Goal: Find specific page/section: Find specific page/section

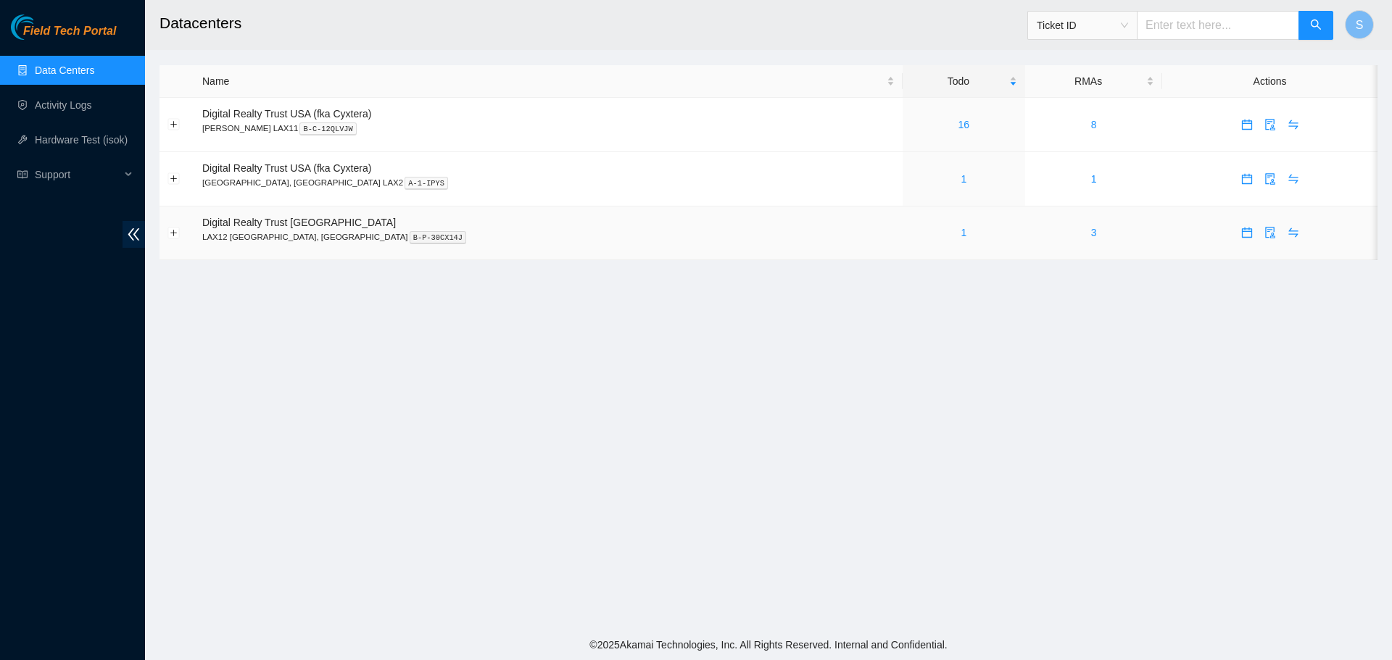
click at [902, 244] on td "1" at bounding box center [963, 234] width 122 height 54
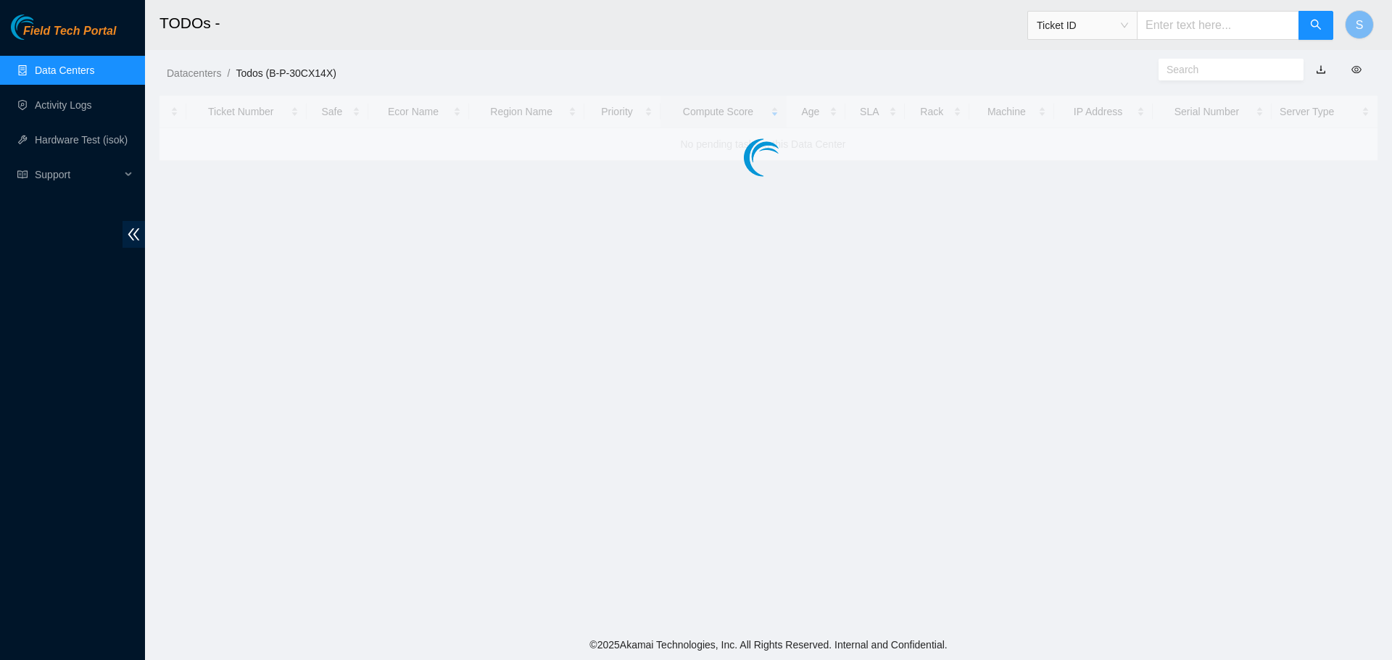
click at [860, 231] on main "TODOs - Ticket ID S Datacenters / Todos (B-P-30CX14X) / Ticket Number Safe Ecor…" at bounding box center [768, 315] width 1247 height 630
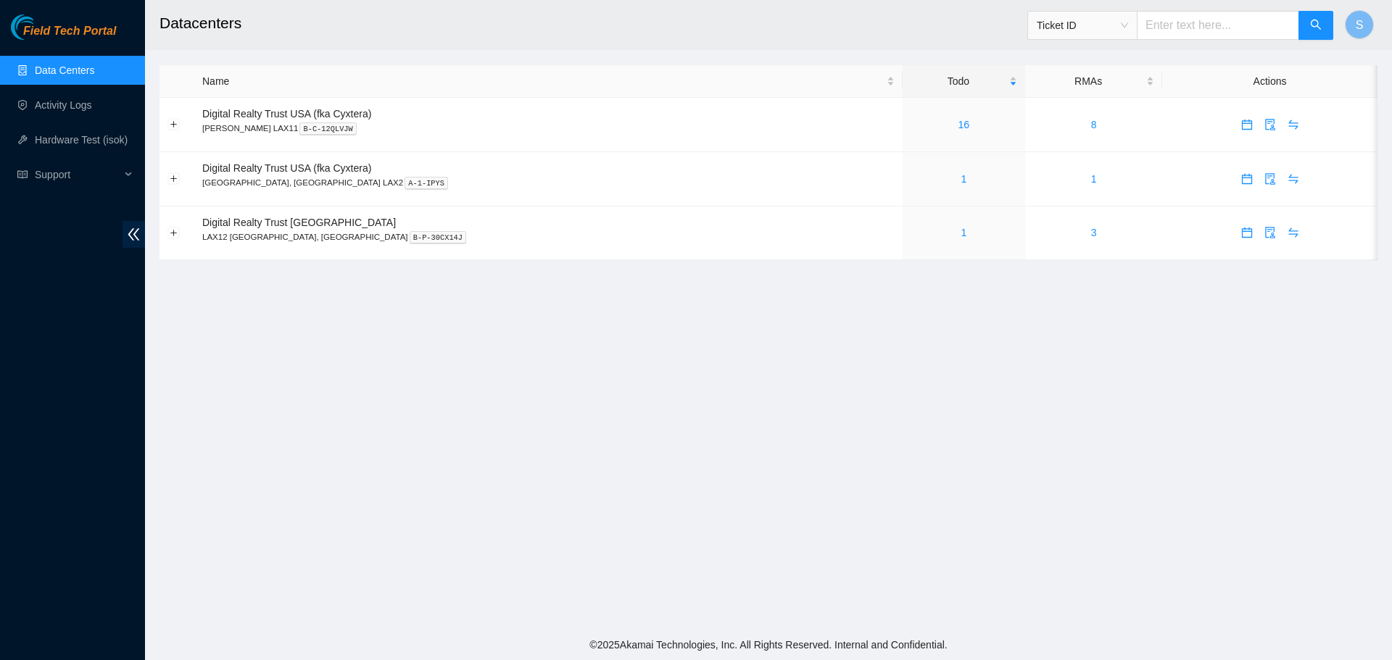
click at [1199, 28] on input "text" at bounding box center [1217, 25] width 162 height 29
paste input "B-W-1O7LP6"
type input "B-W-1O7LP6"
click at [1316, 28] on icon "search" at bounding box center [1316, 25] width 12 height 12
